Goal: Task Accomplishment & Management: Use online tool/utility

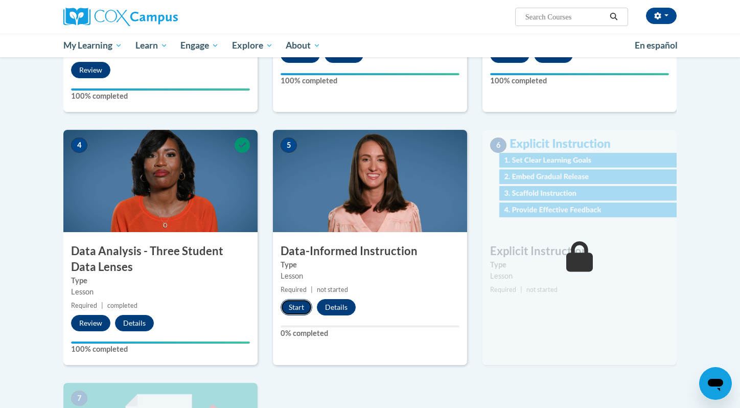
click at [294, 311] on button "Start" at bounding box center [297, 307] width 32 height 16
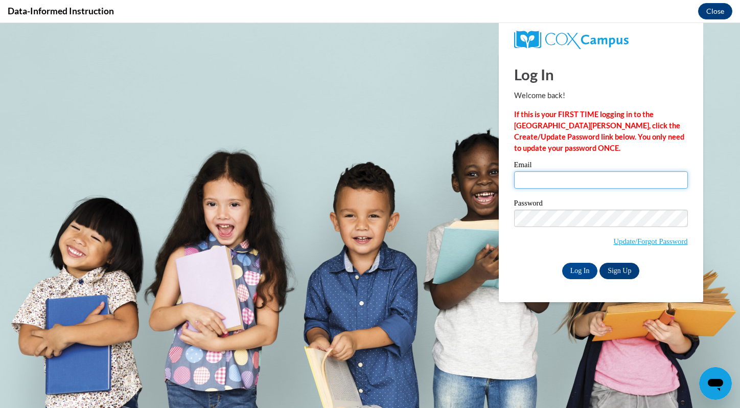
type input "wsmith@mtsd.k12.wi.us"
click at [621, 277] on link "Sign Up" at bounding box center [619, 271] width 40 height 16
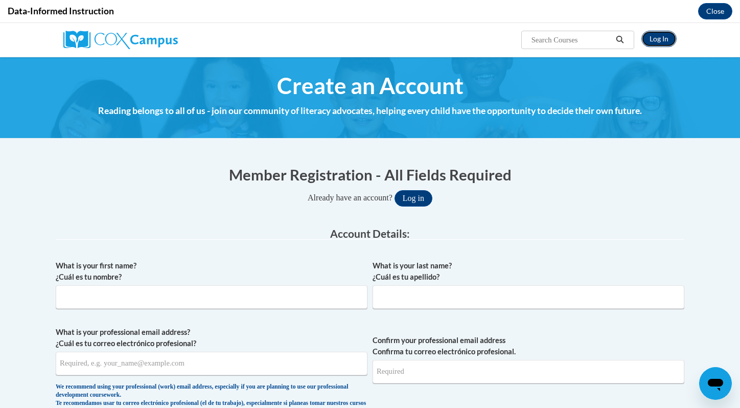
click at [658, 33] on link "Log In" at bounding box center [658, 39] width 35 height 16
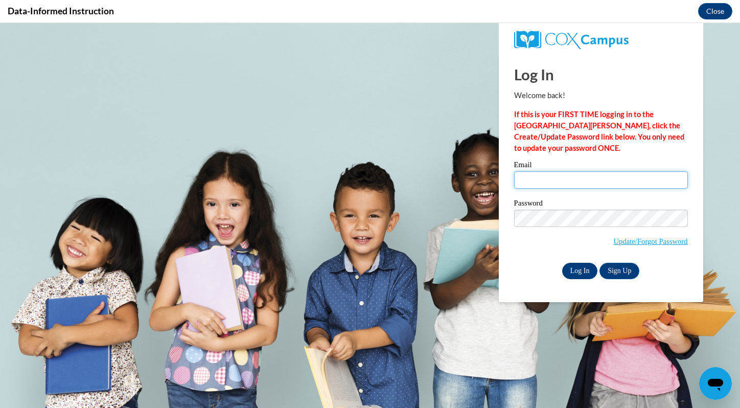
type input "wsmith@mtsd.k12.wi.us"
click at [572, 271] on input "Log In" at bounding box center [580, 271] width 36 height 16
click at [572, 268] on input "Log In" at bounding box center [580, 271] width 36 height 16
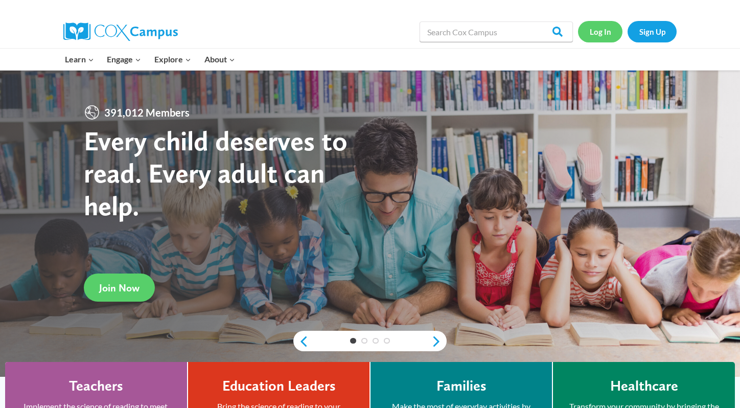
click at [590, 36] on link "Log In" at bounding box center [600, 31] width 44 height 21
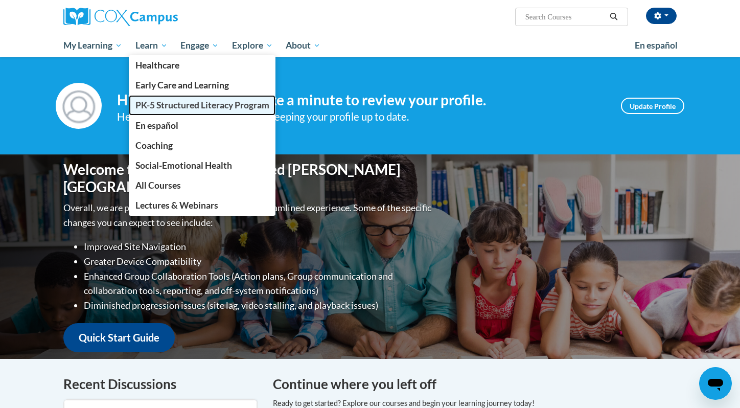
click at [150, 104] on span "PK-5 Structured Literacy Program" at bounding box center [202, 105] width 134 height 11
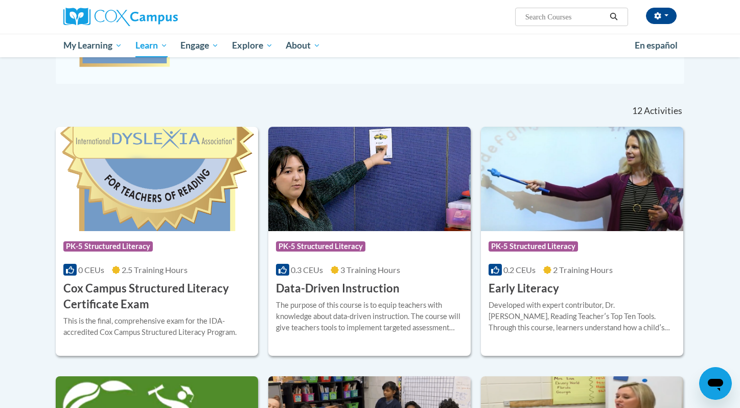
scroll to position [267, 0]
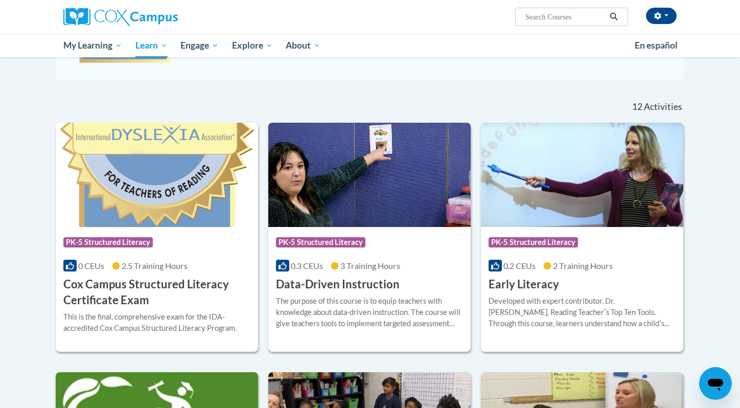
click at [308, 147] on img at bounding box center [369, 175] width 202 height 104
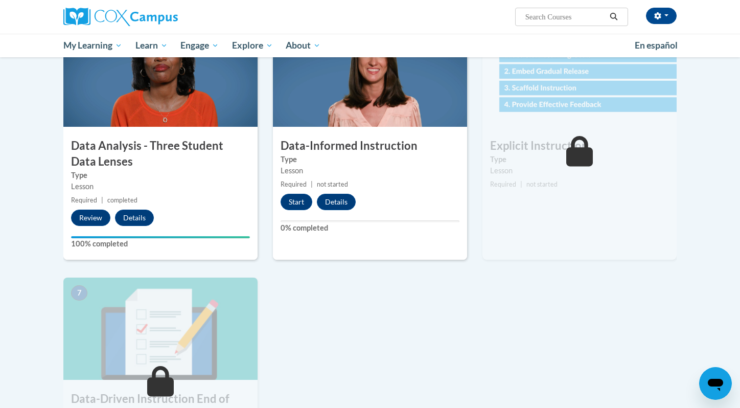
scroll to position [514, 0]
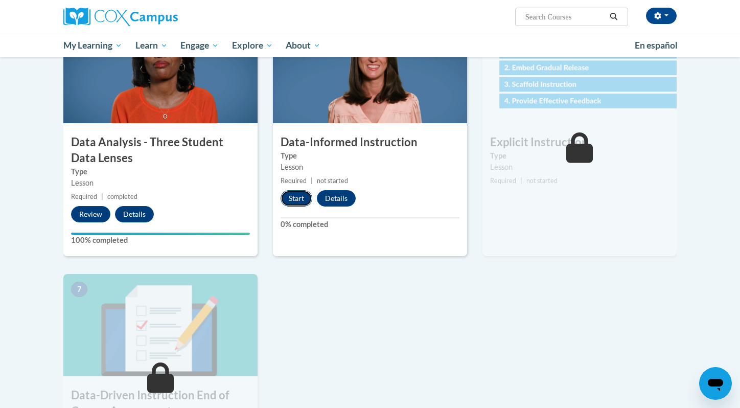
click at [284, 197] on button "Start" at bounding box center [297, 198] width 32 height 16
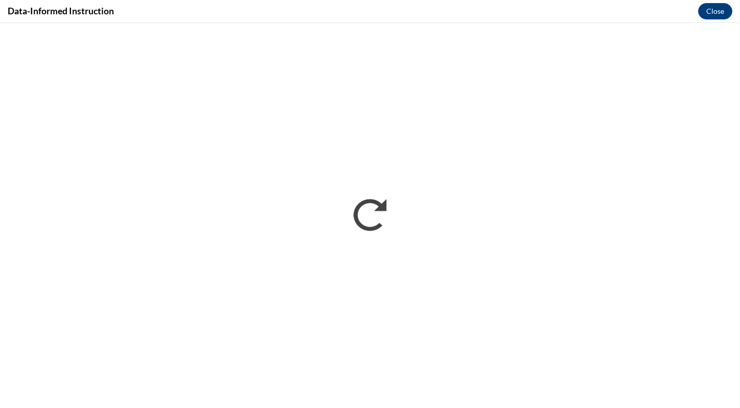
scroll to position [0, 0]
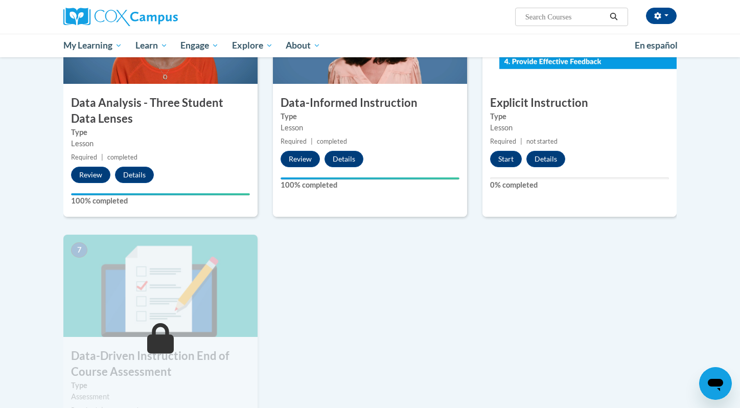
scroll to position [550, 0]
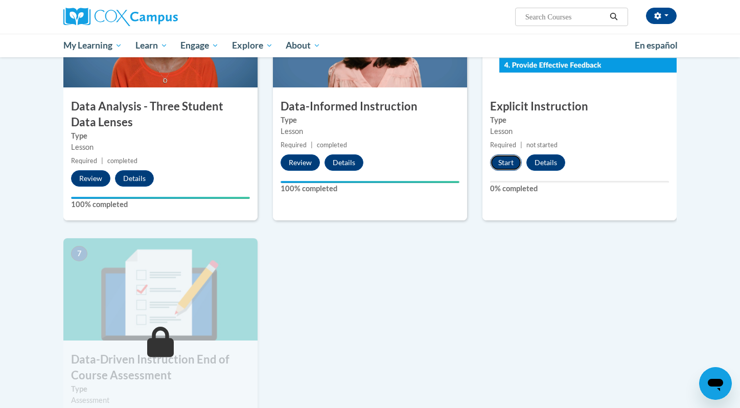
click at [502, 164] on button "Start" at bounding box center [506, 162] width 32 height 16
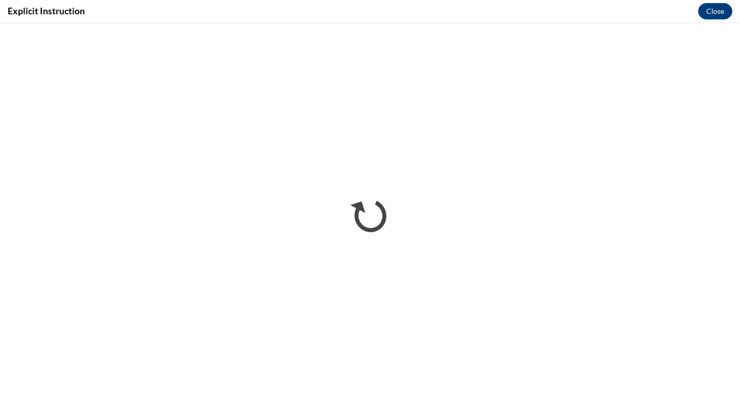
scroll to position [0, 0]
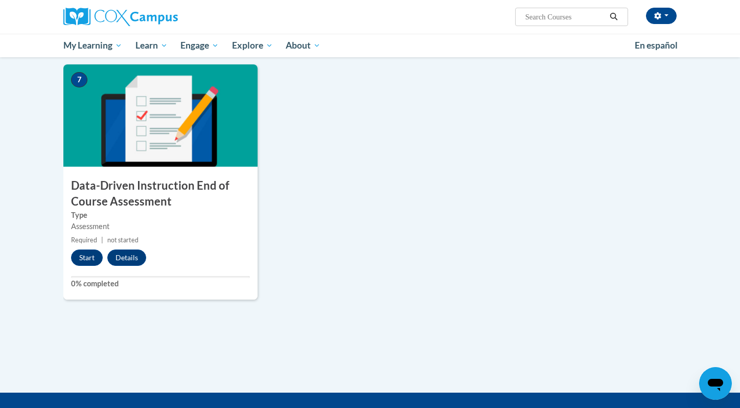
scroll to position [722, 0]
